Goal: Find specific page/section: Find specific page/section

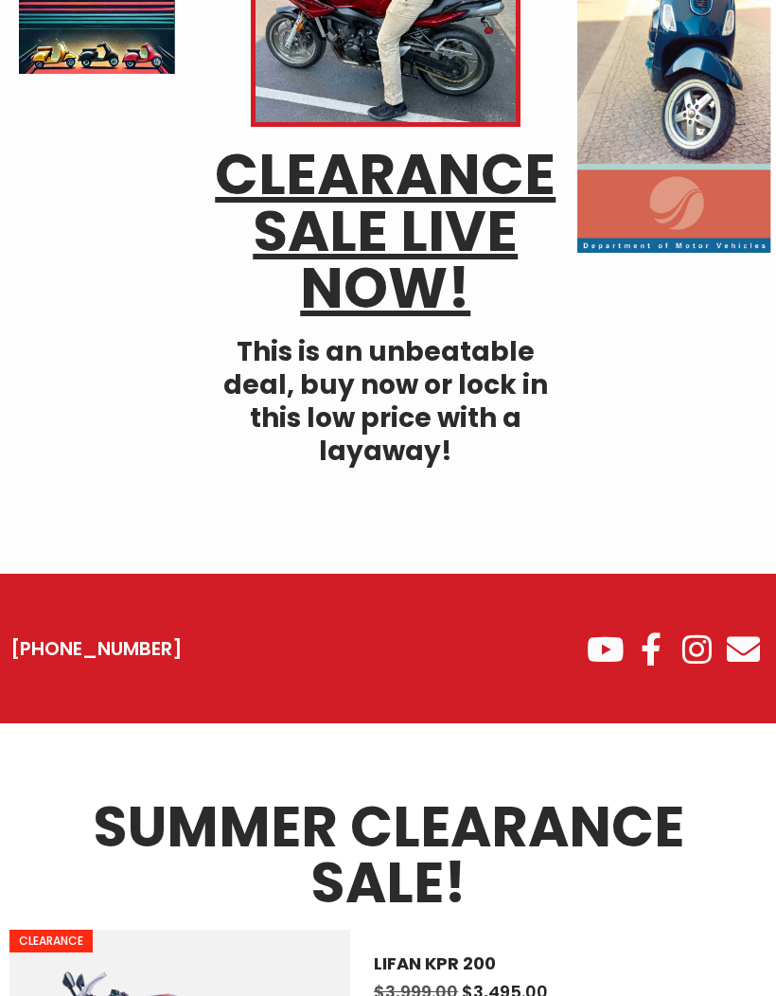
scroll to position [356, 0]
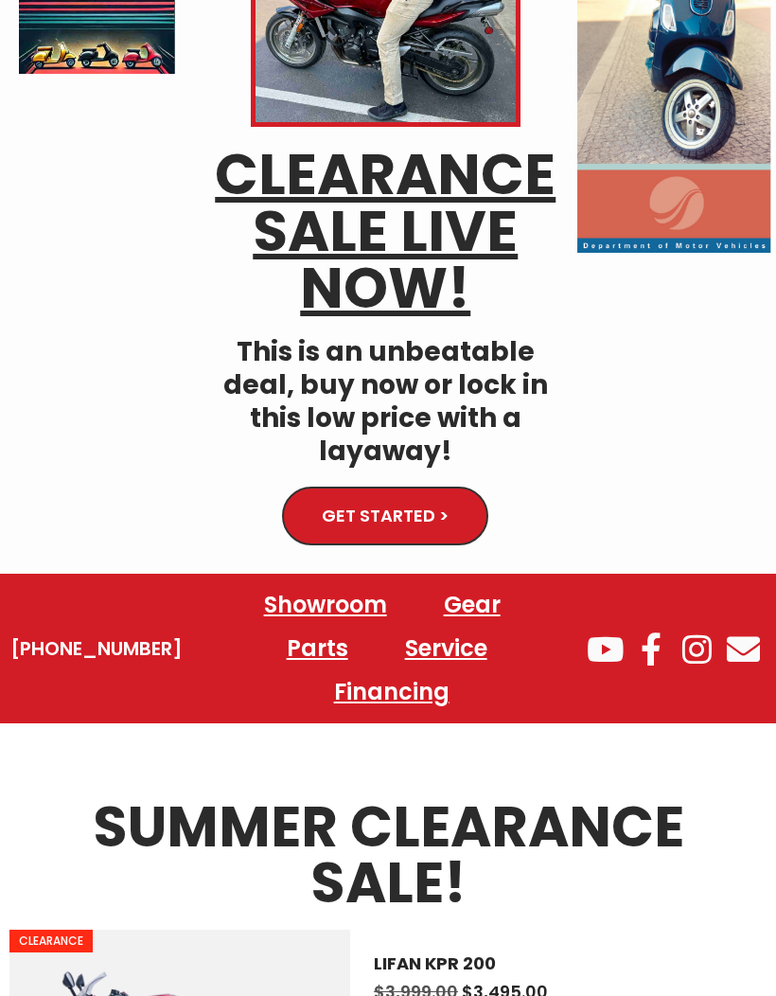
click at [10, 635] on ul "[PHONE_NUMBER]" at bounding box center [96, 648] width 203 height 26
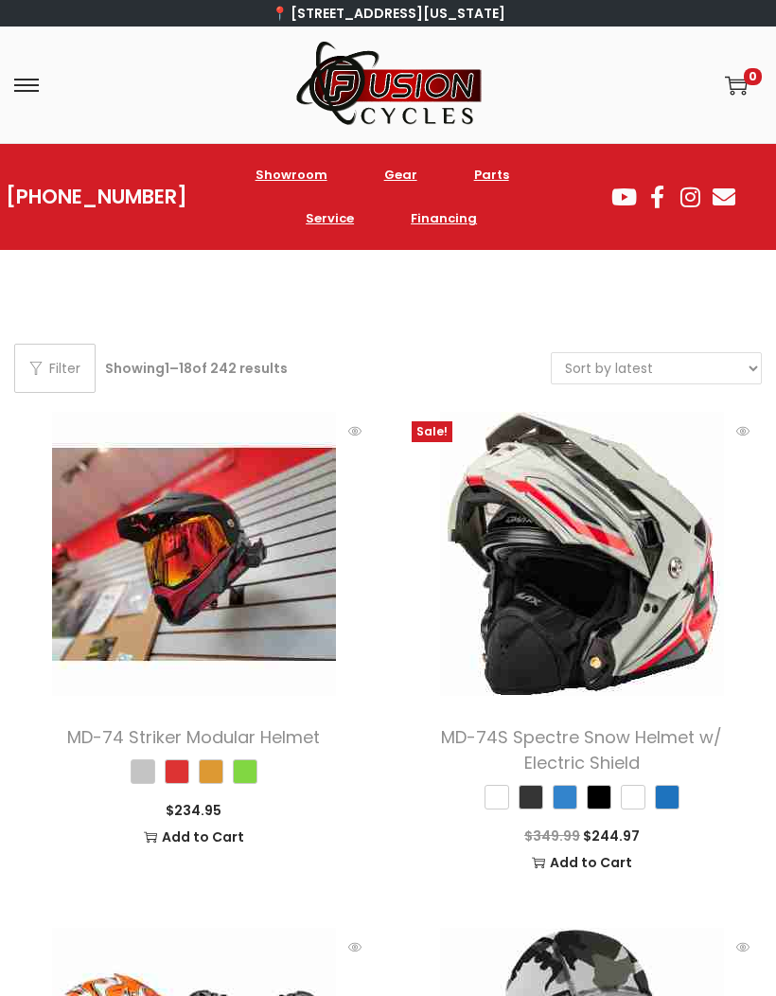
click at [31, 76] on span at bounding box center [26, 85] width 25 height 25
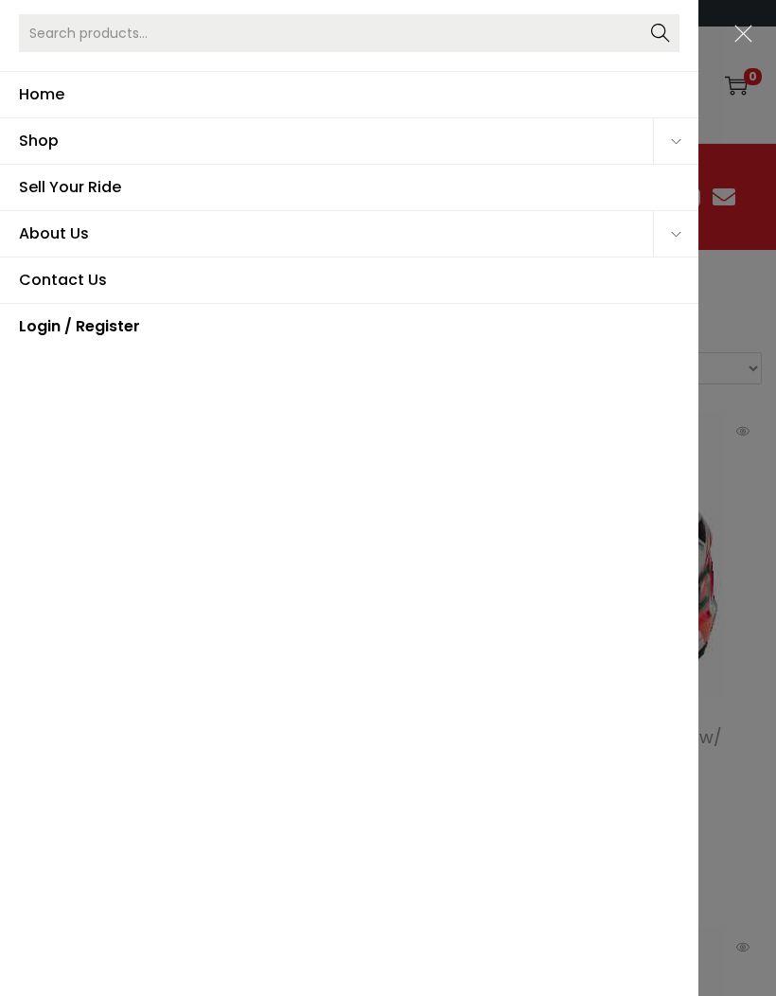
click at [45, 95] on span "Home" at bounding box center [349, 94] width 661 height 45
click at [57, 23] on input "Search for:>" at bounding box center [349, 33] width 661 height 38
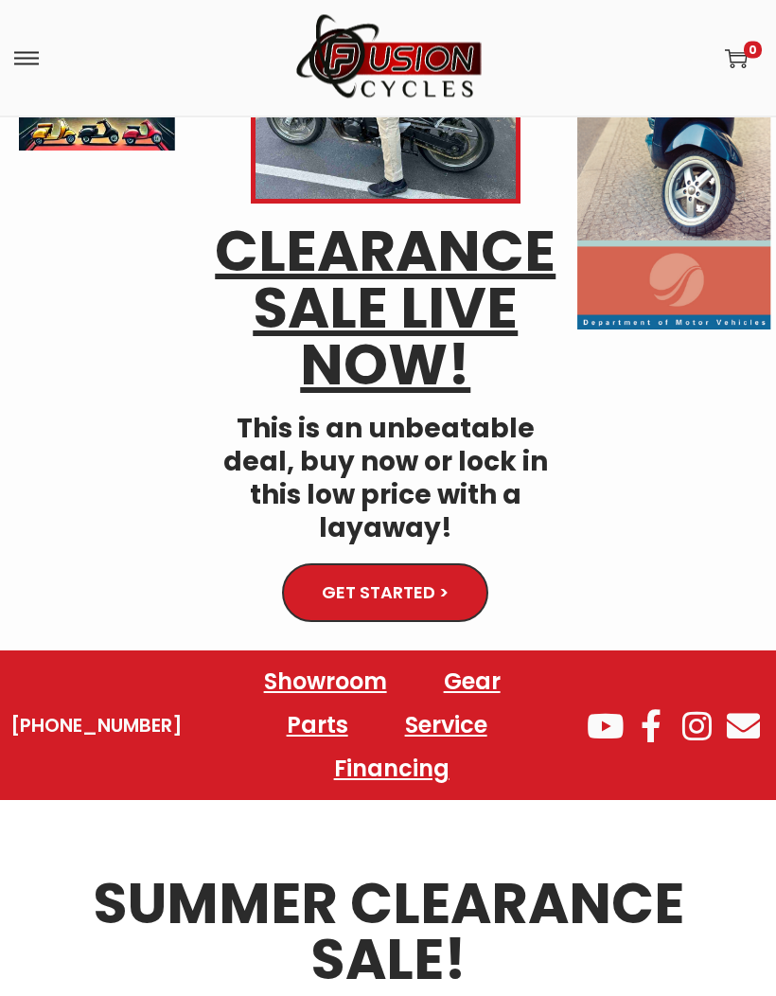
scroll to position [257, 0]
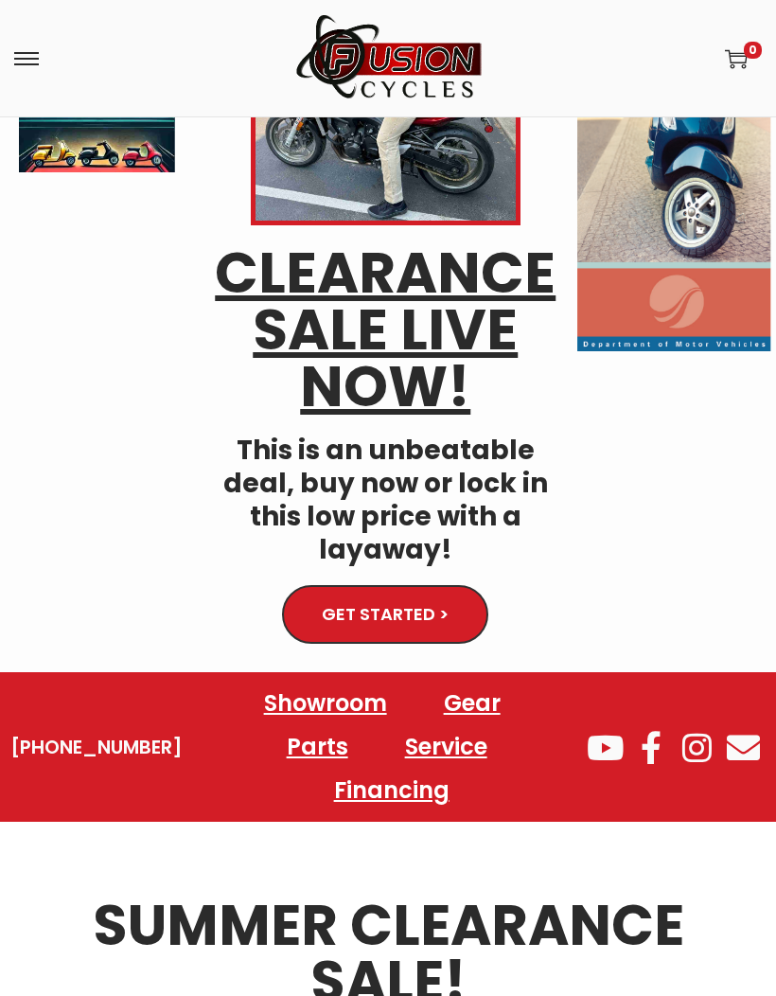
click at [30, 58] on span at bounding box center [26, 59] width 25 height 2
